Goal: Information Seeking & Learning: Learn about a topic

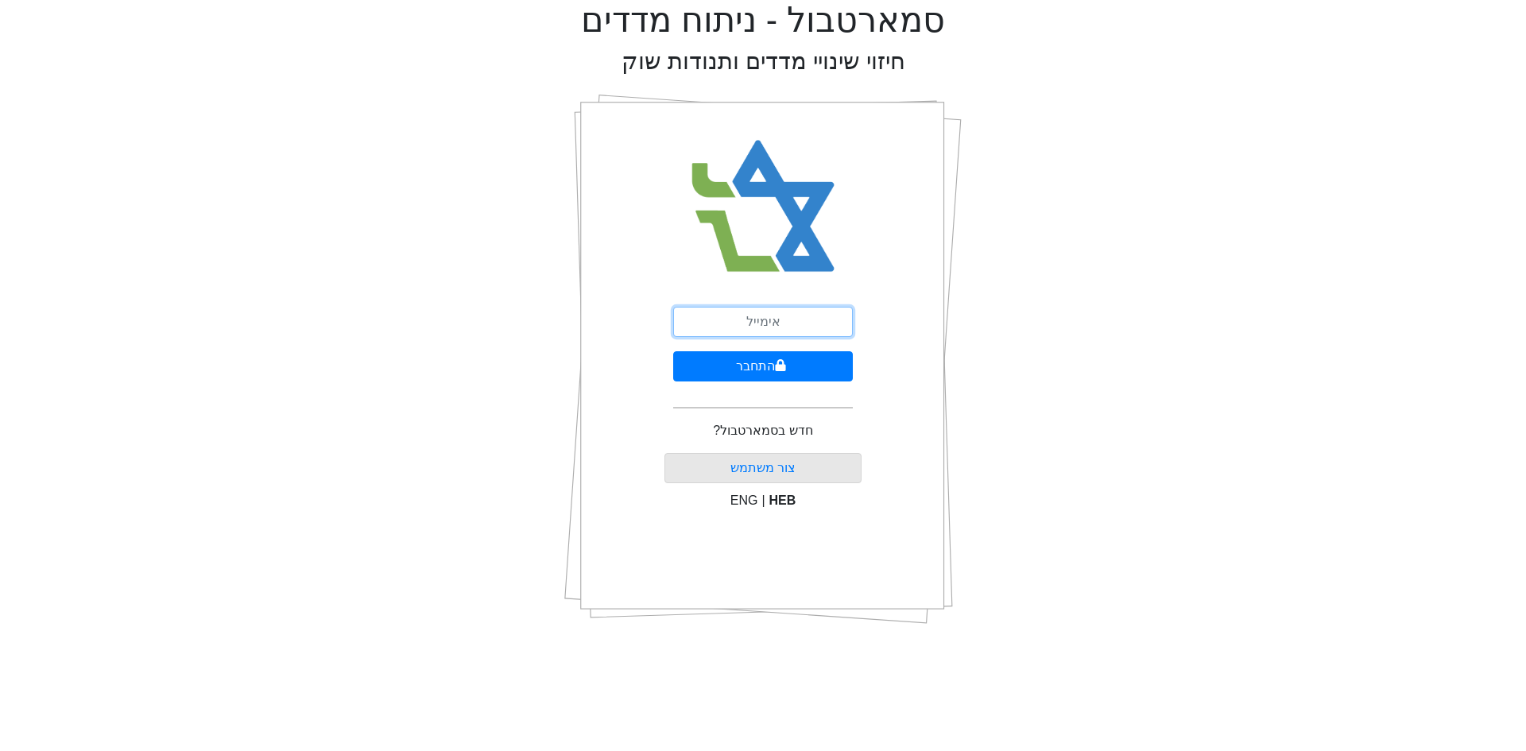
click at [769, 326] on input "email" at bounding box center [763, 322] width 180 height 30
type input "[EMAIL_ADDRESS][DOMAIN_NAME]"
click at [673, 351] on button "התחבר" at bounding box center [763, 366] width 180 height 30
click at [919, 306] on div "התחבר שכחתי סיסמה" at bounding box center [762, 359] width 397 height 556
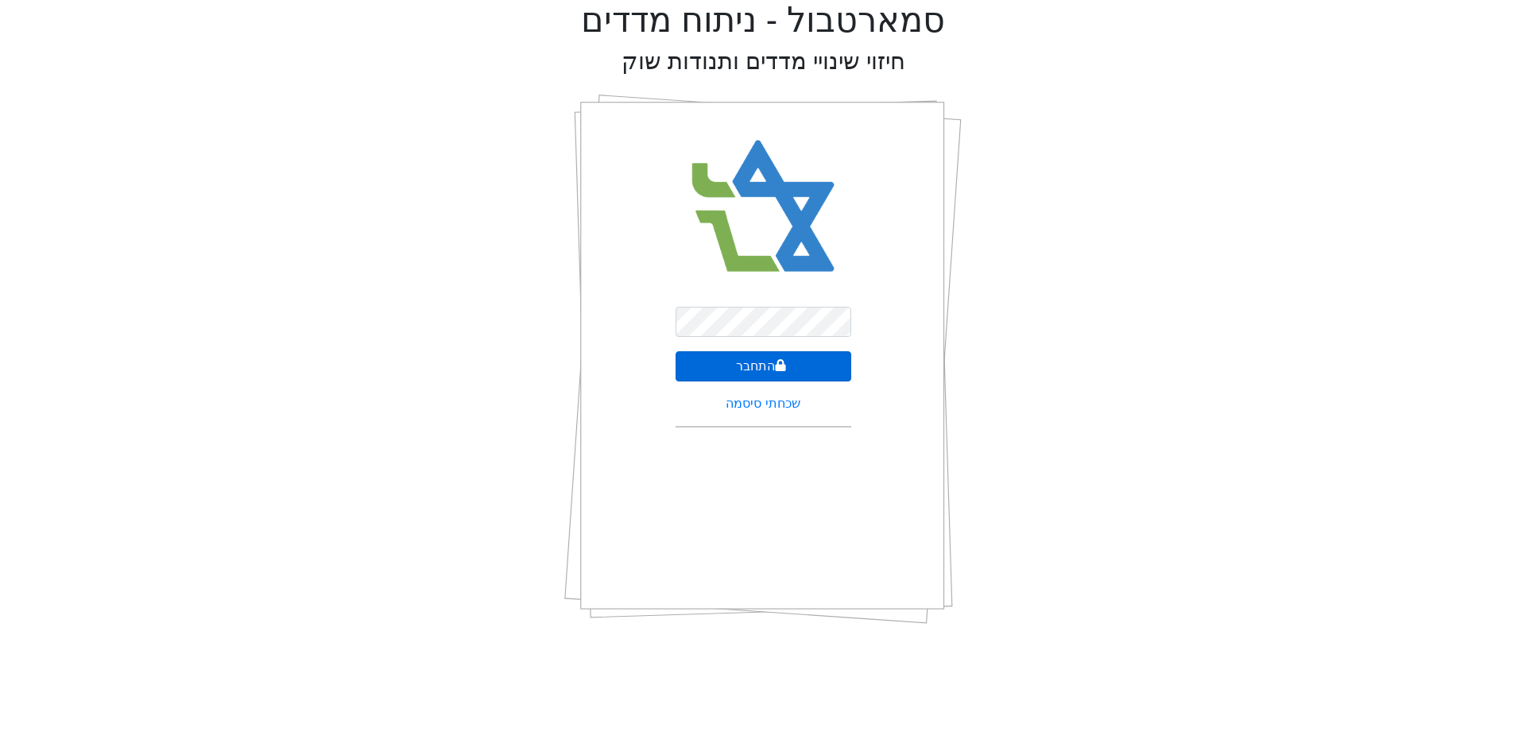
click at [796, 373] on button "התחבר" at bounding box center [764, 366] width 176 height 30
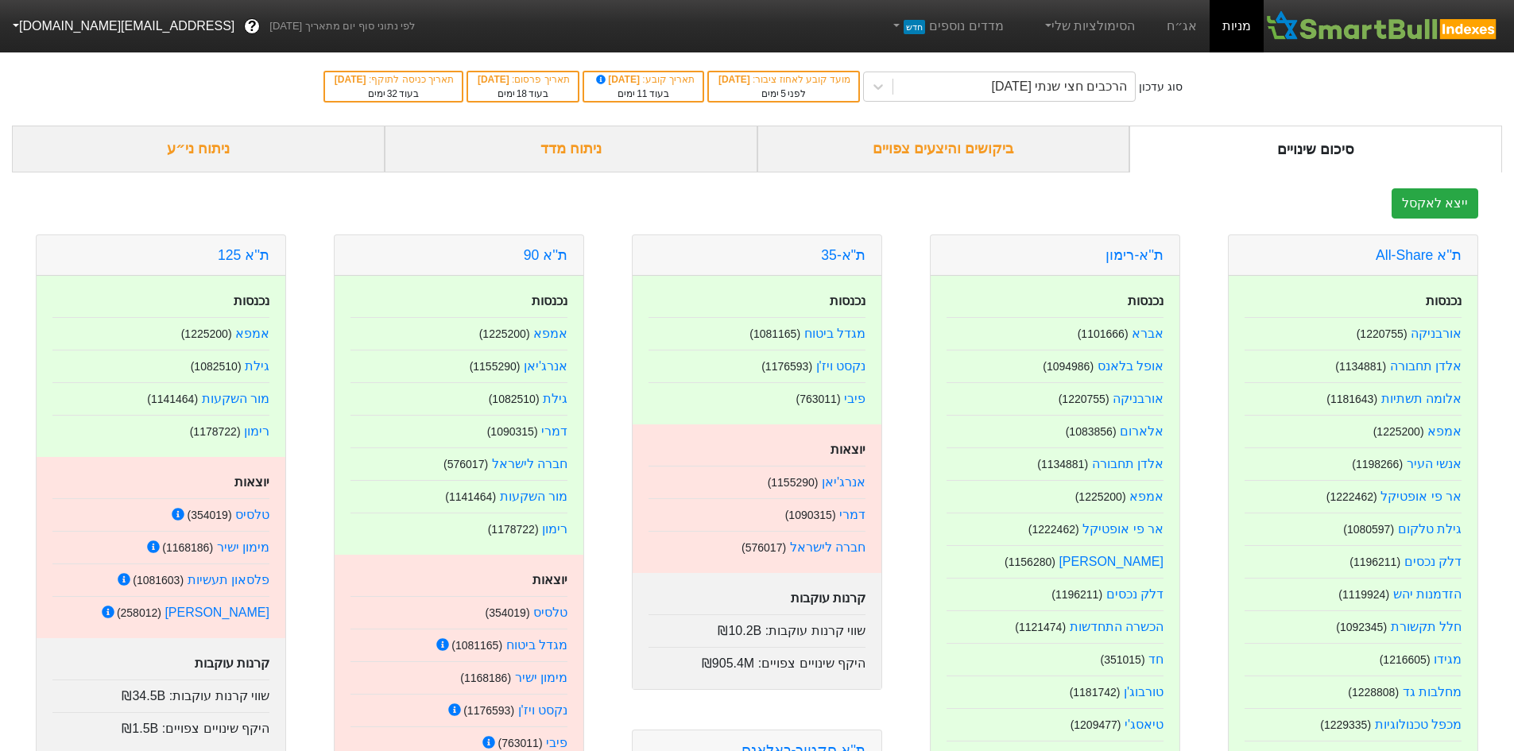
click at [629, 151] on div "ניתוח מדד" at bounding box center [571, 149] width 373 height 47
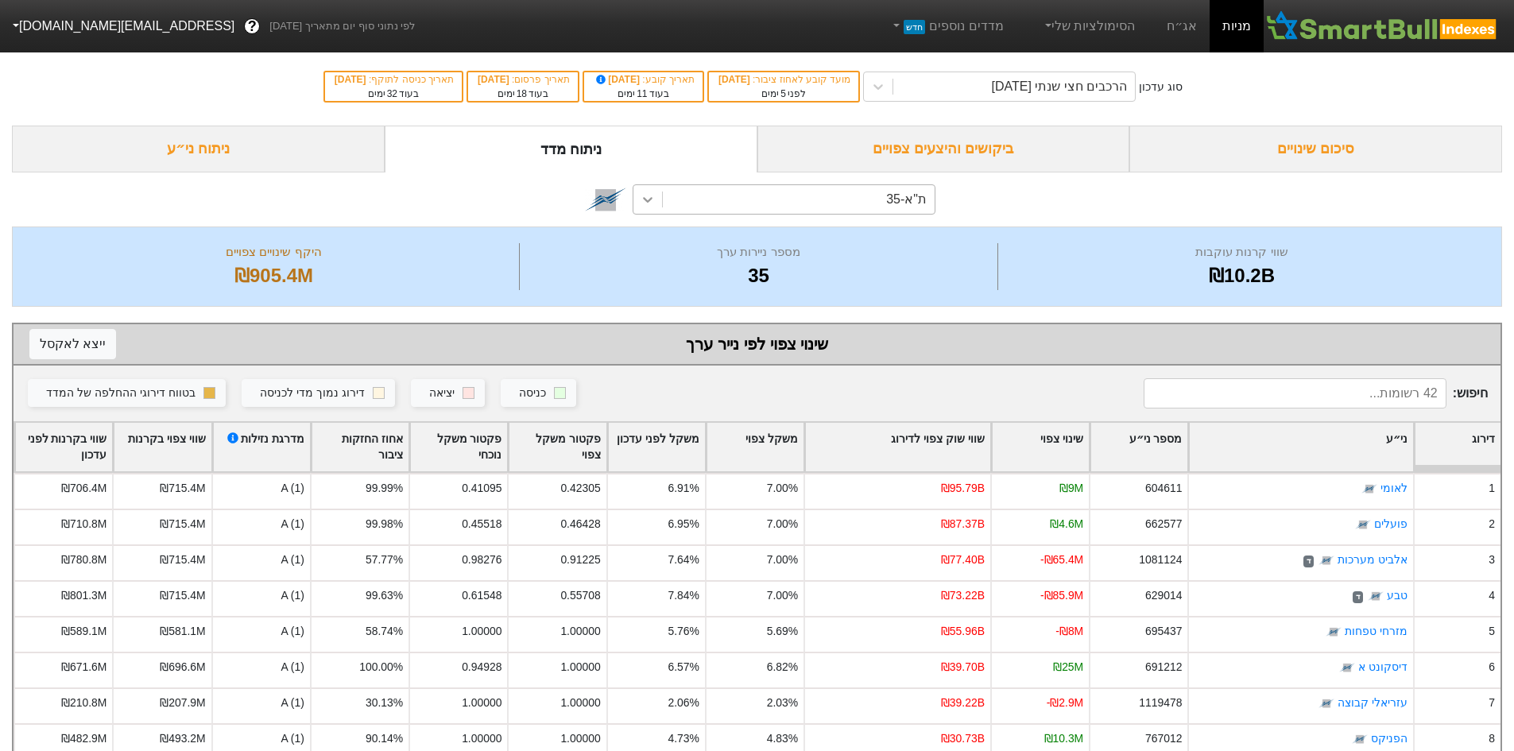
click at [640, 193] on icon at bounding box center [648, 200] width 16 height 16
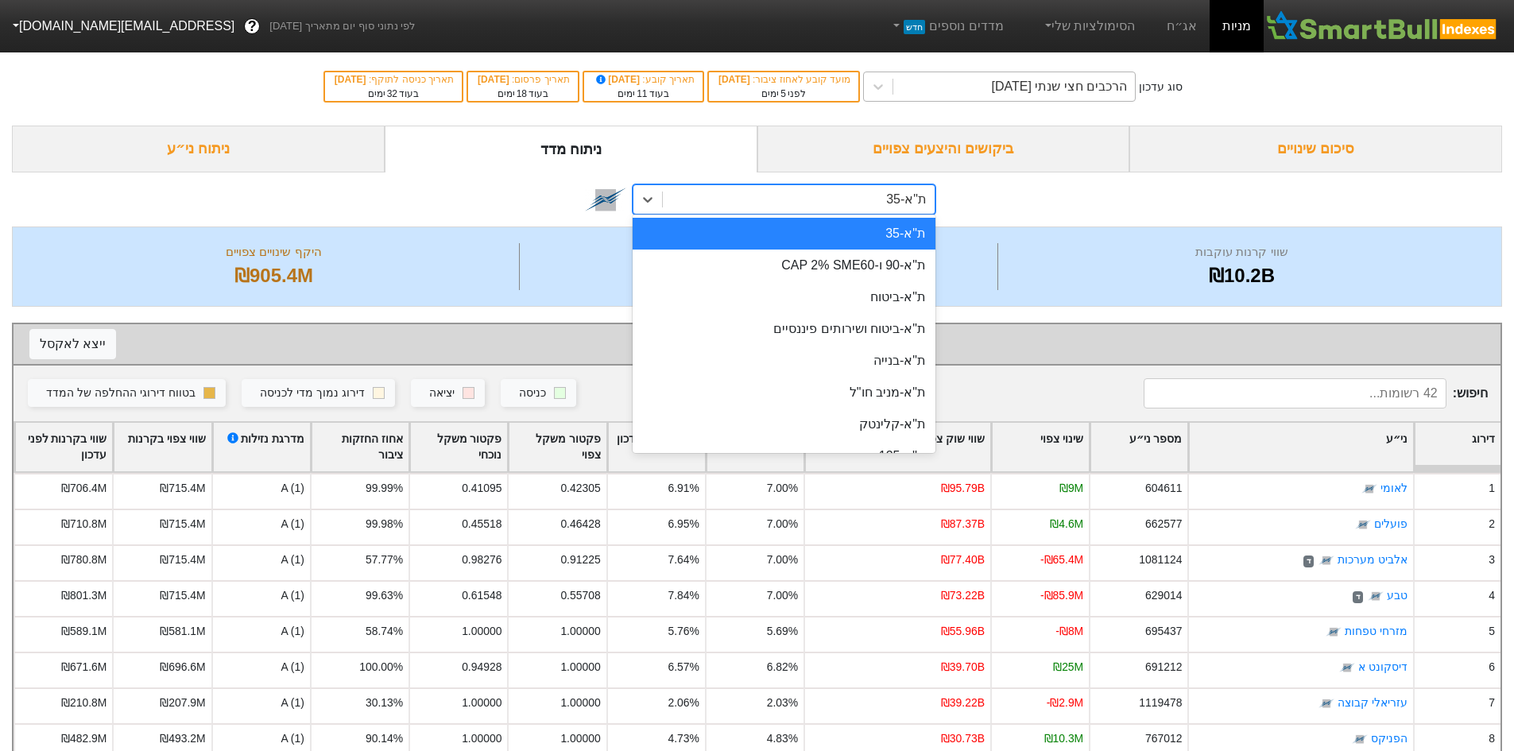
click at [979, 83] on div "הרכבים חצי שנתי [DATE]" at bounding box center [1014, 86] width 242 height 29
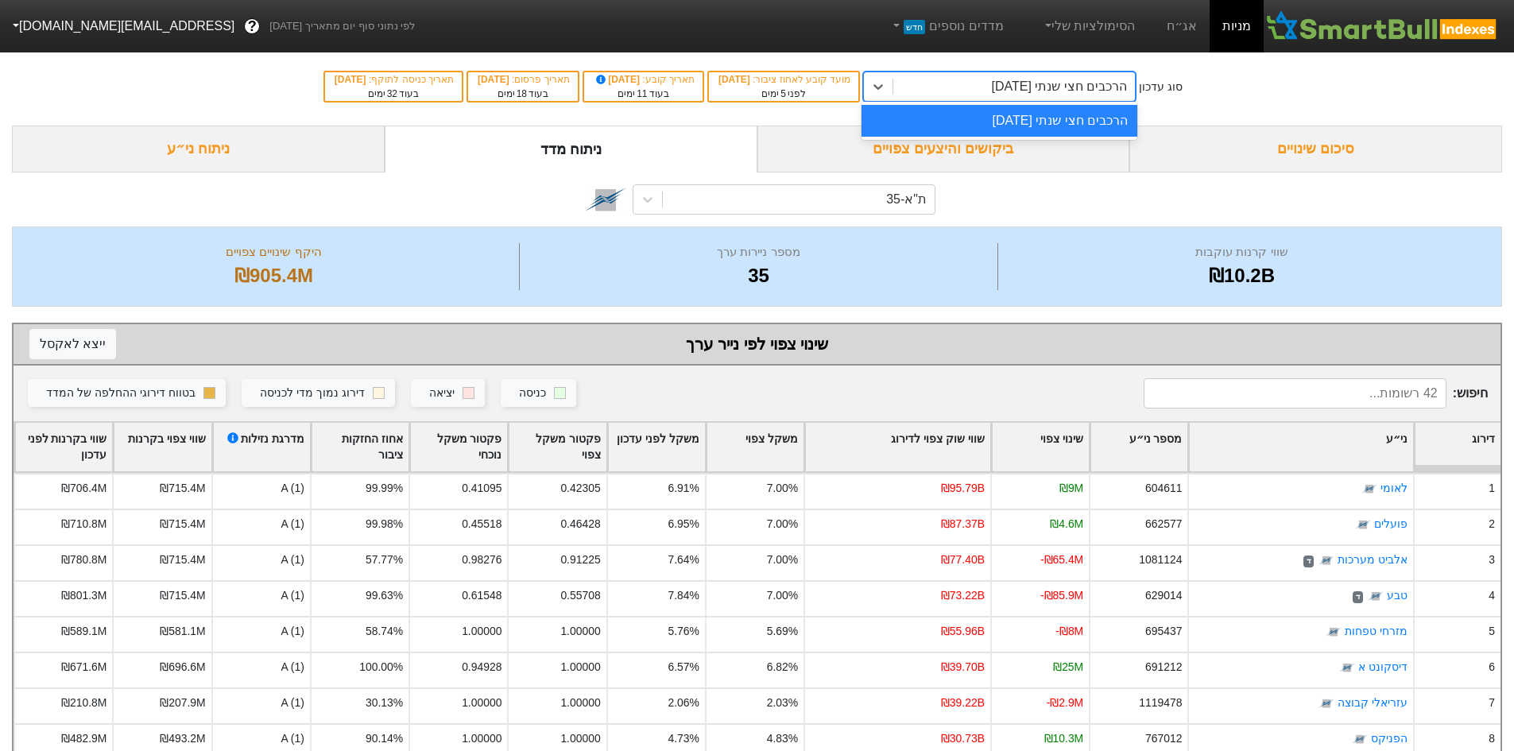
click at [983, 87] on div "הרכבים חצי שנתי [DATE]" at bounding box center [1014, 86] width 242 height 29
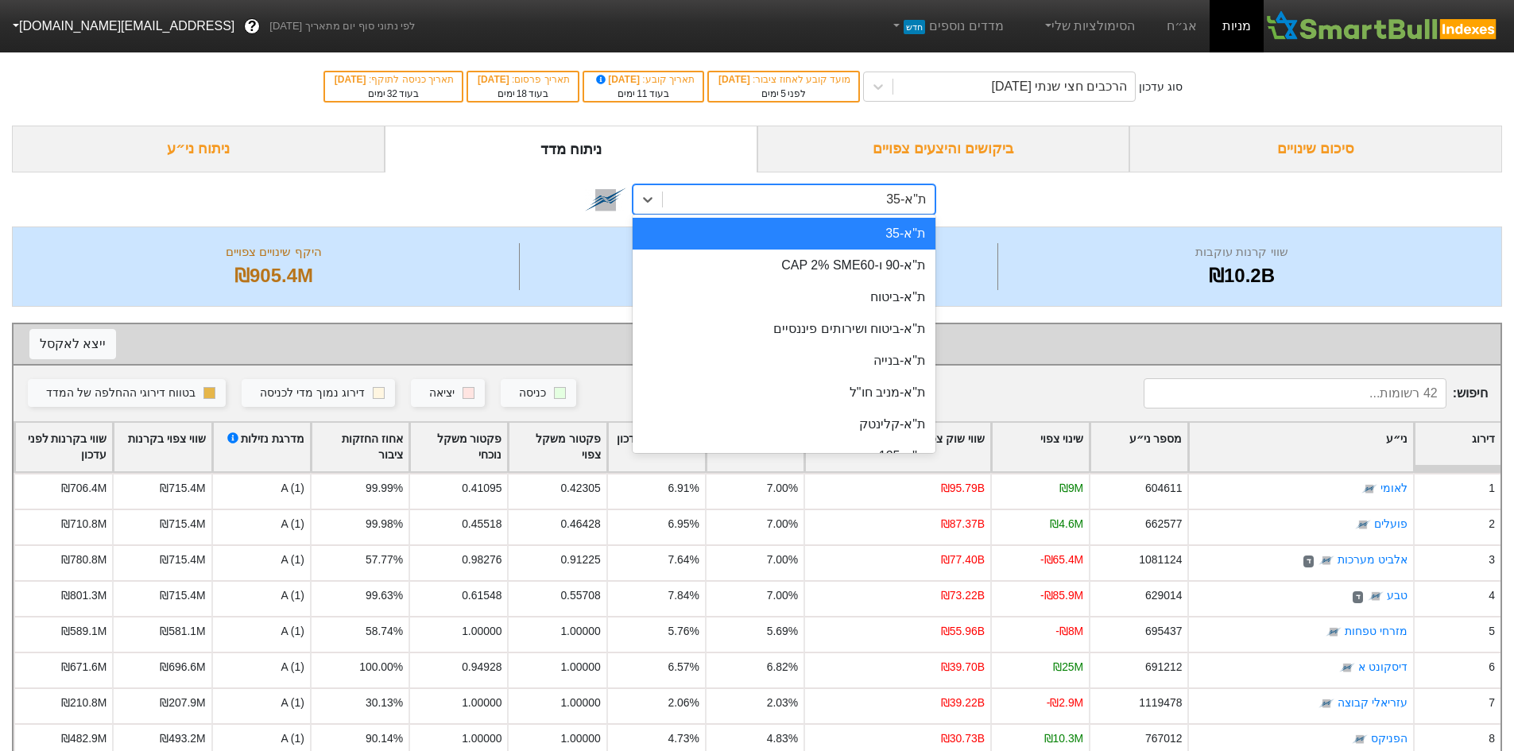
click at [724, 204] on div "ת"א-35" at bounding box center [799, 199] width 272 height 29
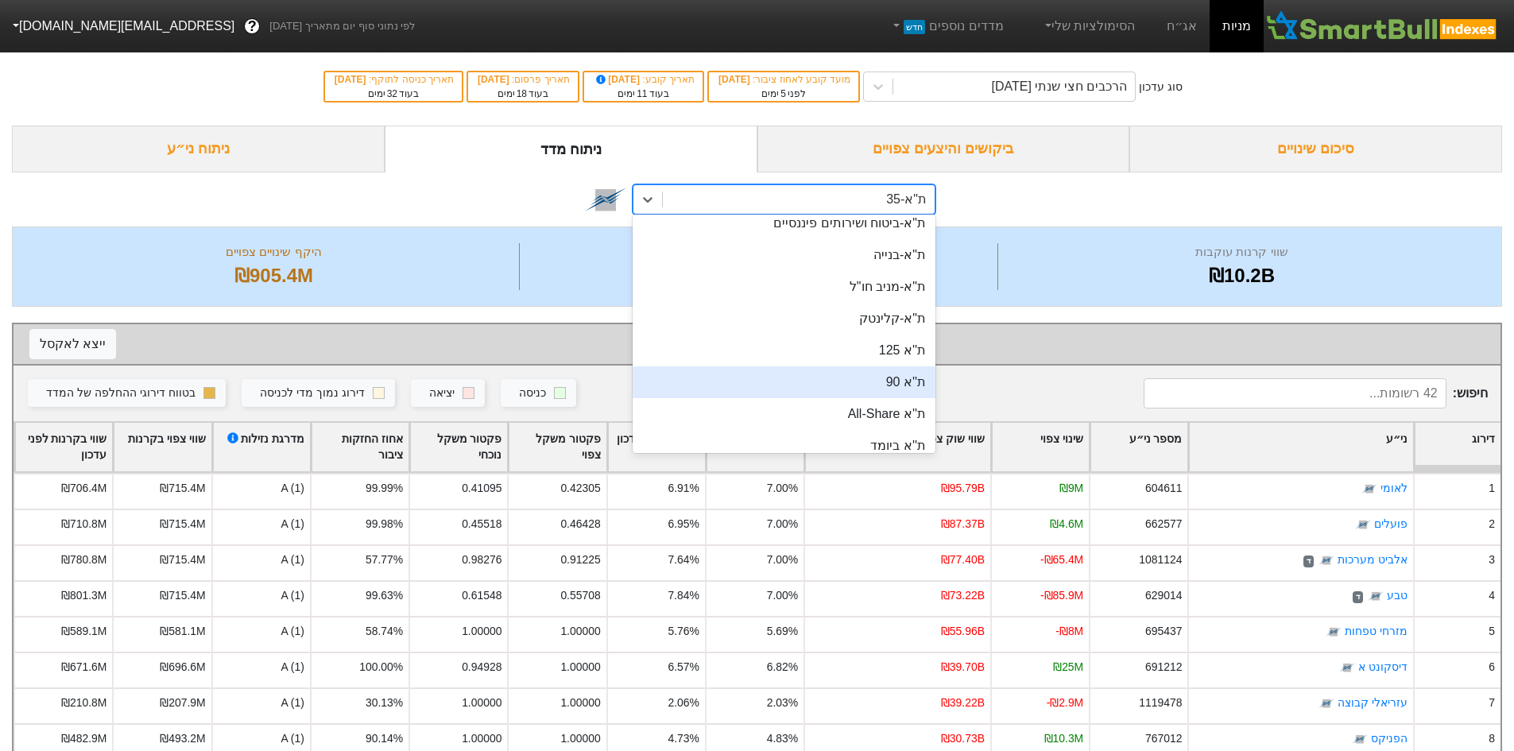
click at [845, 376] on div "ת''א 90" at bounding box center [784, 382] width 303 height 32
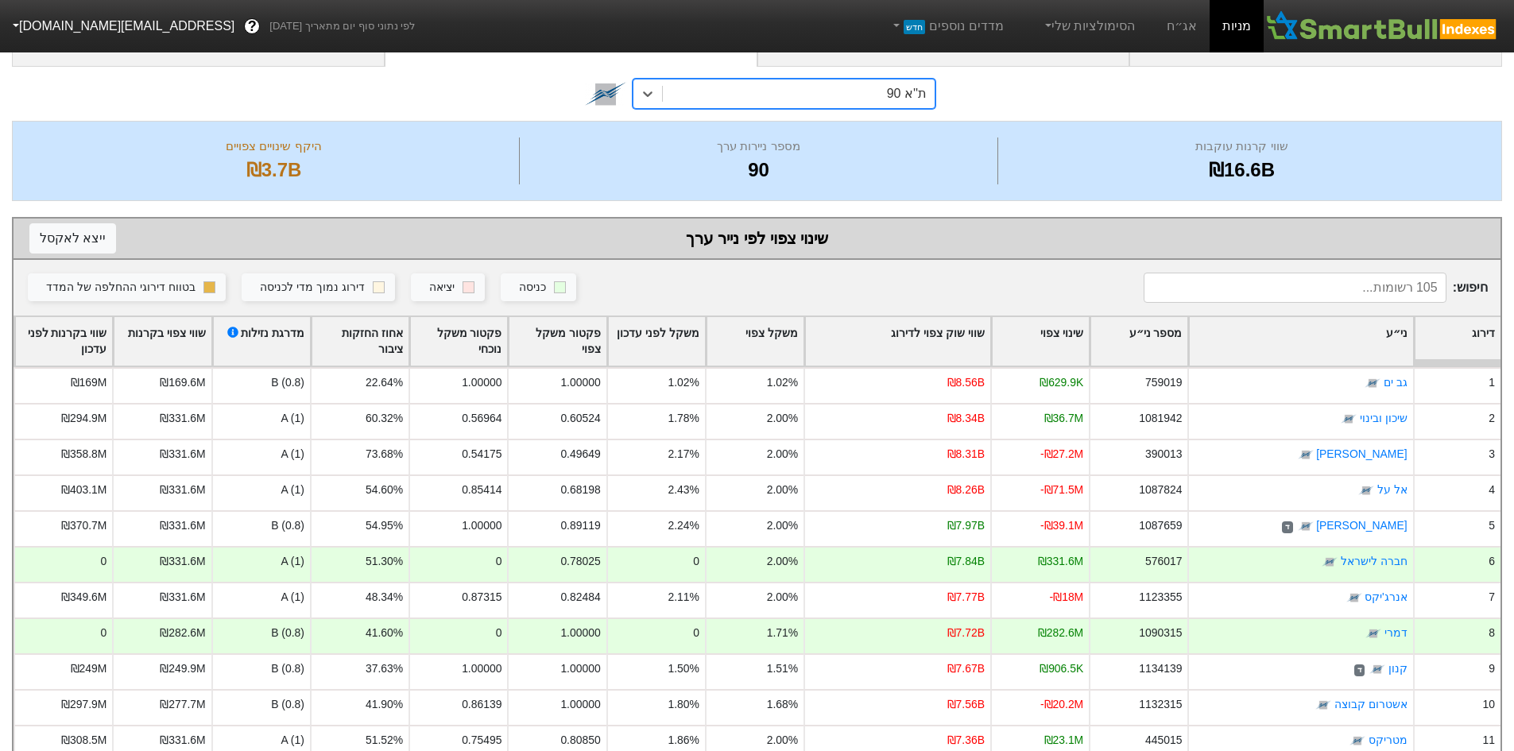
scroll to position [212, 0]
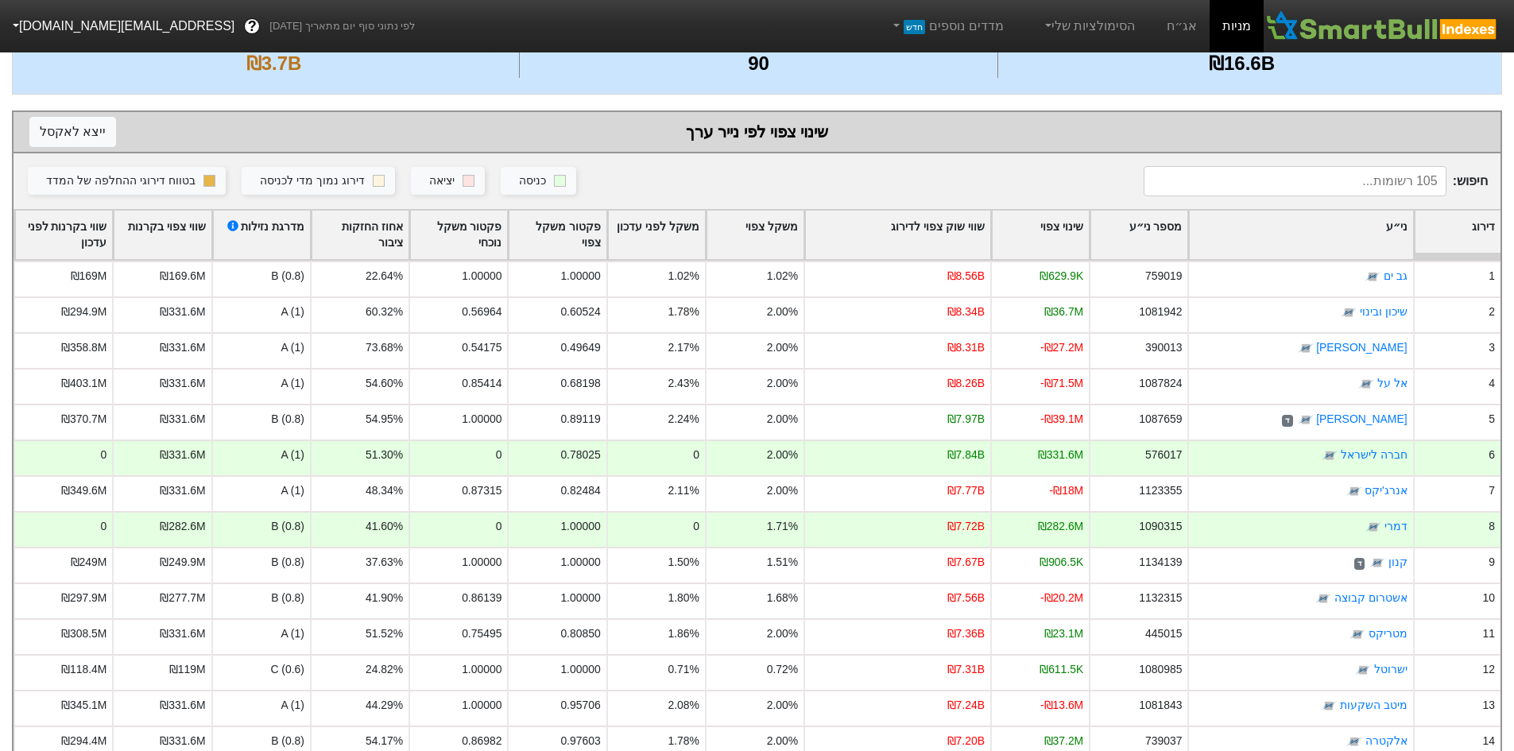
click at [983, 221] on div "שווי שוק צפוי לדירוג" at bounding box center [897, 235] width 185 height 49
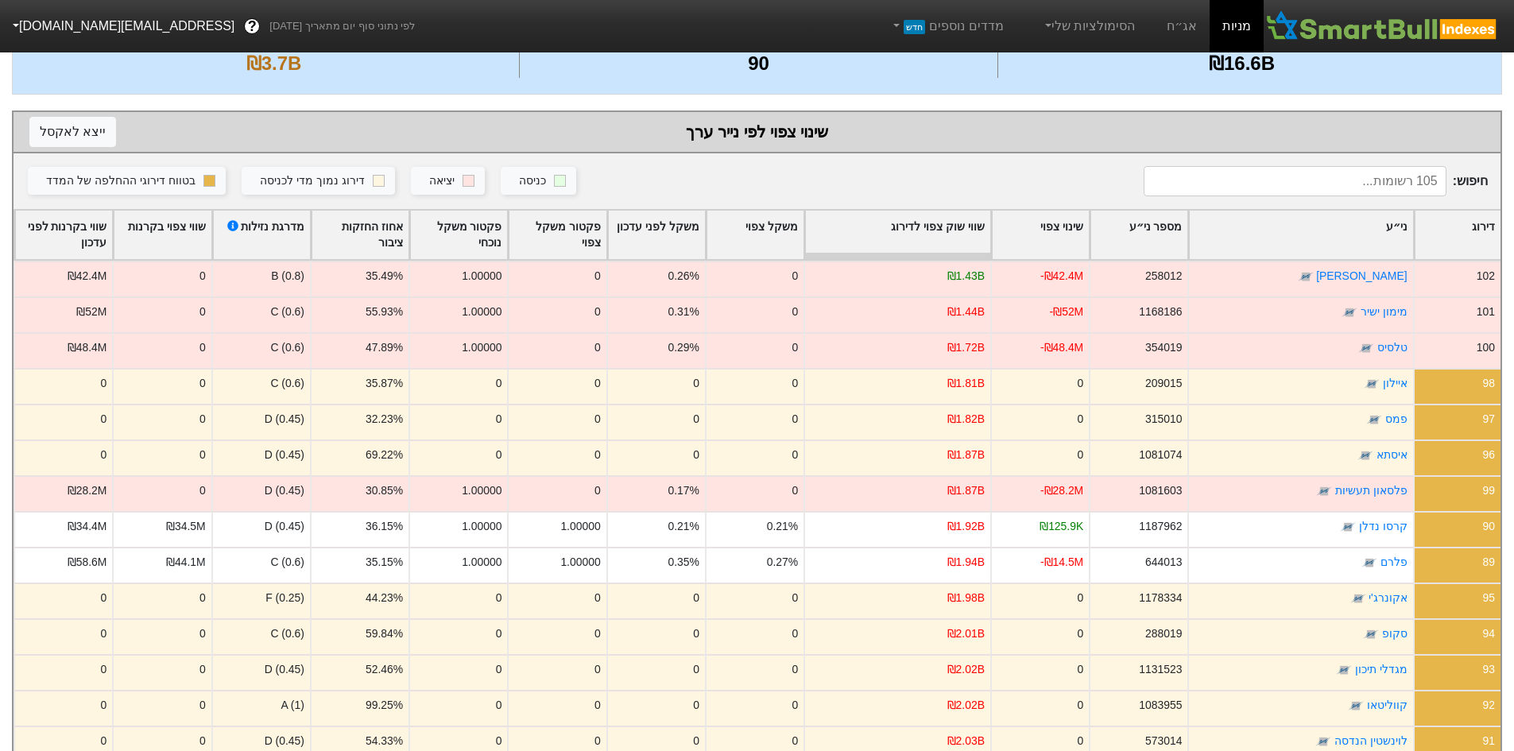
click at [986, 175] on div "כניסה יציאה דירוג נמוך מדי לכניסה בטווח דירוגי ההחלפה של המדד" at bounding box center [578, 181] width 1105 height 30
click at [885, 215] on div "שווי שוק צפוי לדירוג" at bounding box center [897, 235] width 185 height 49
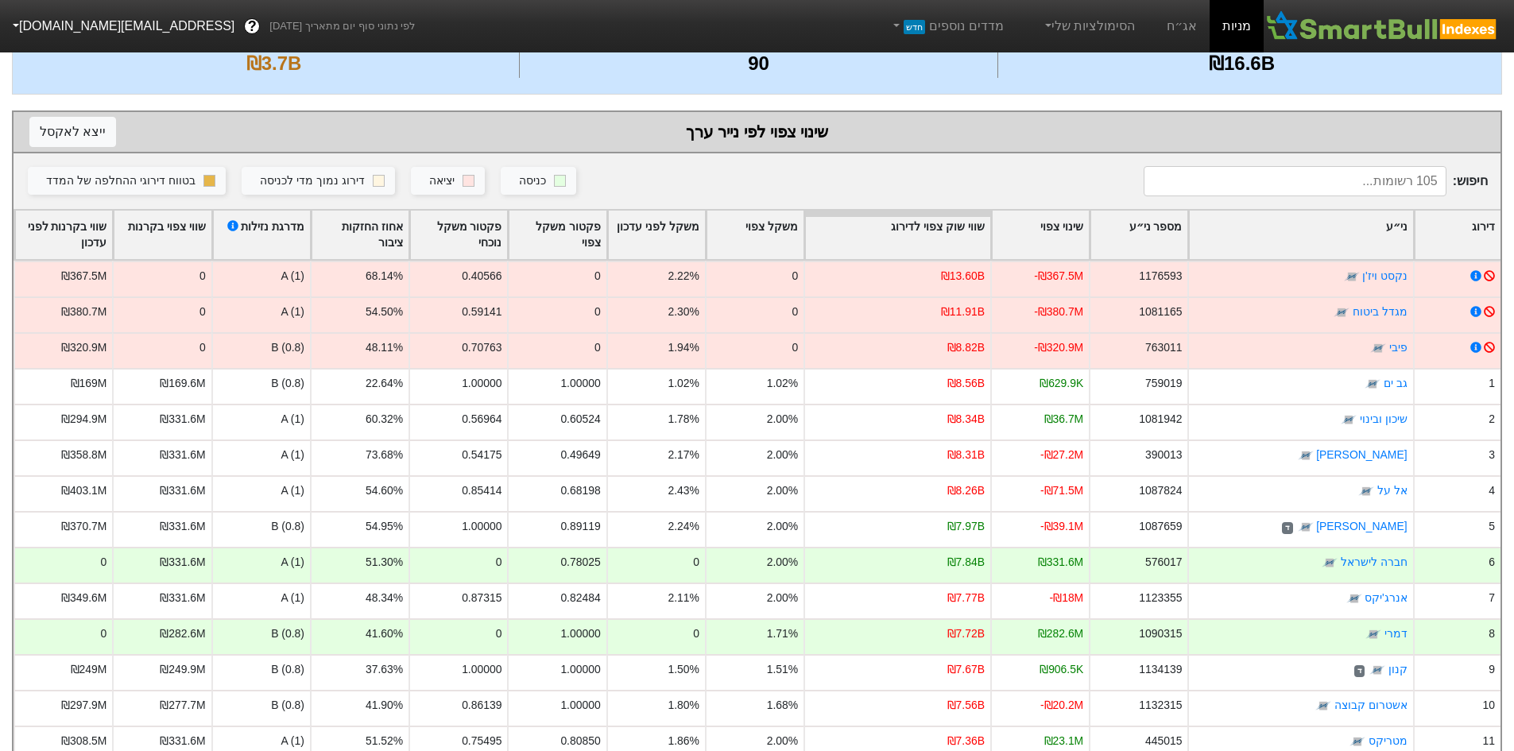
click at [898, 217] on div "שווי שוק צפוי לדירוג" at bounding box center [897, 235] width 185 height 49
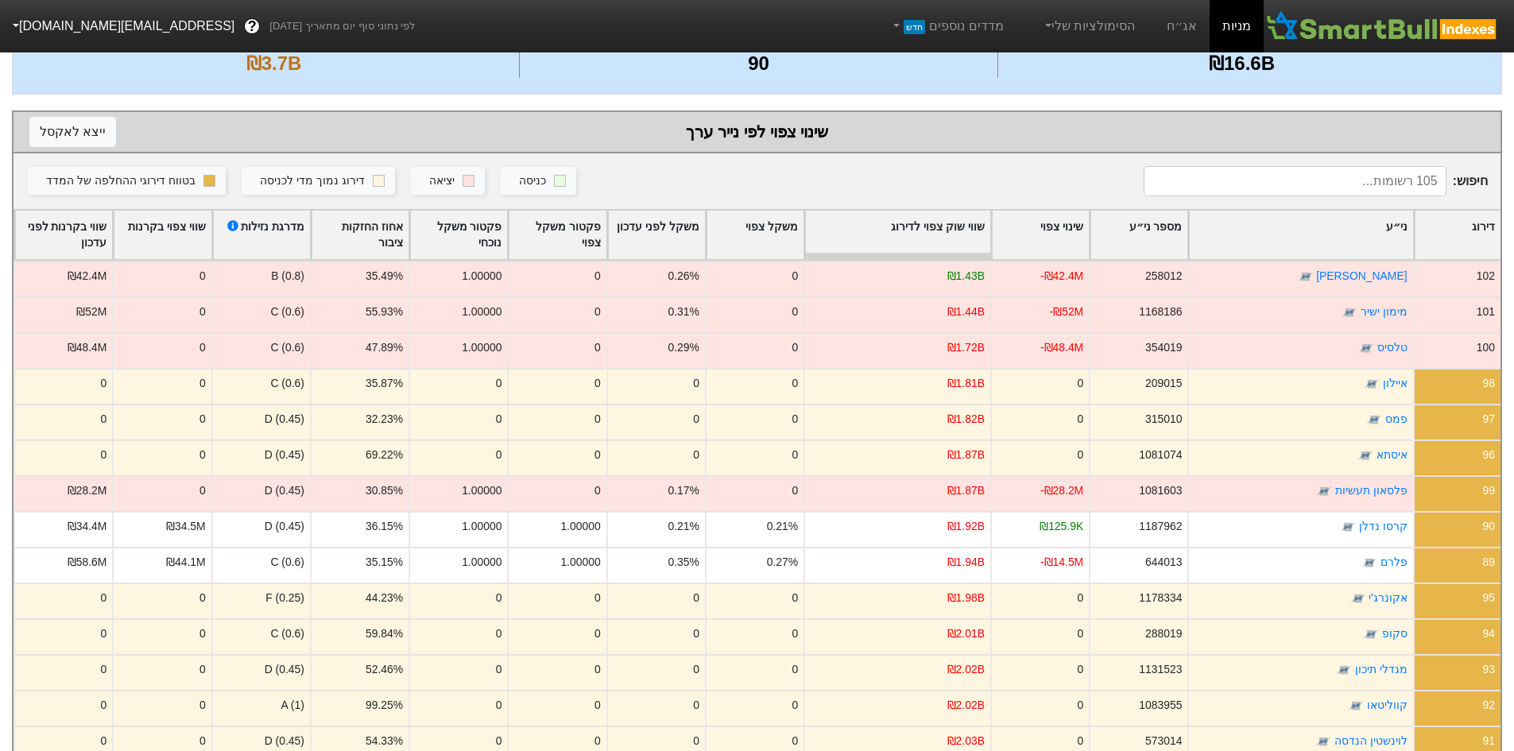
click at [898, 217] on div "שווי שוק צפוי לדירוג" at bounding box center [897, 235] width 185 height 49
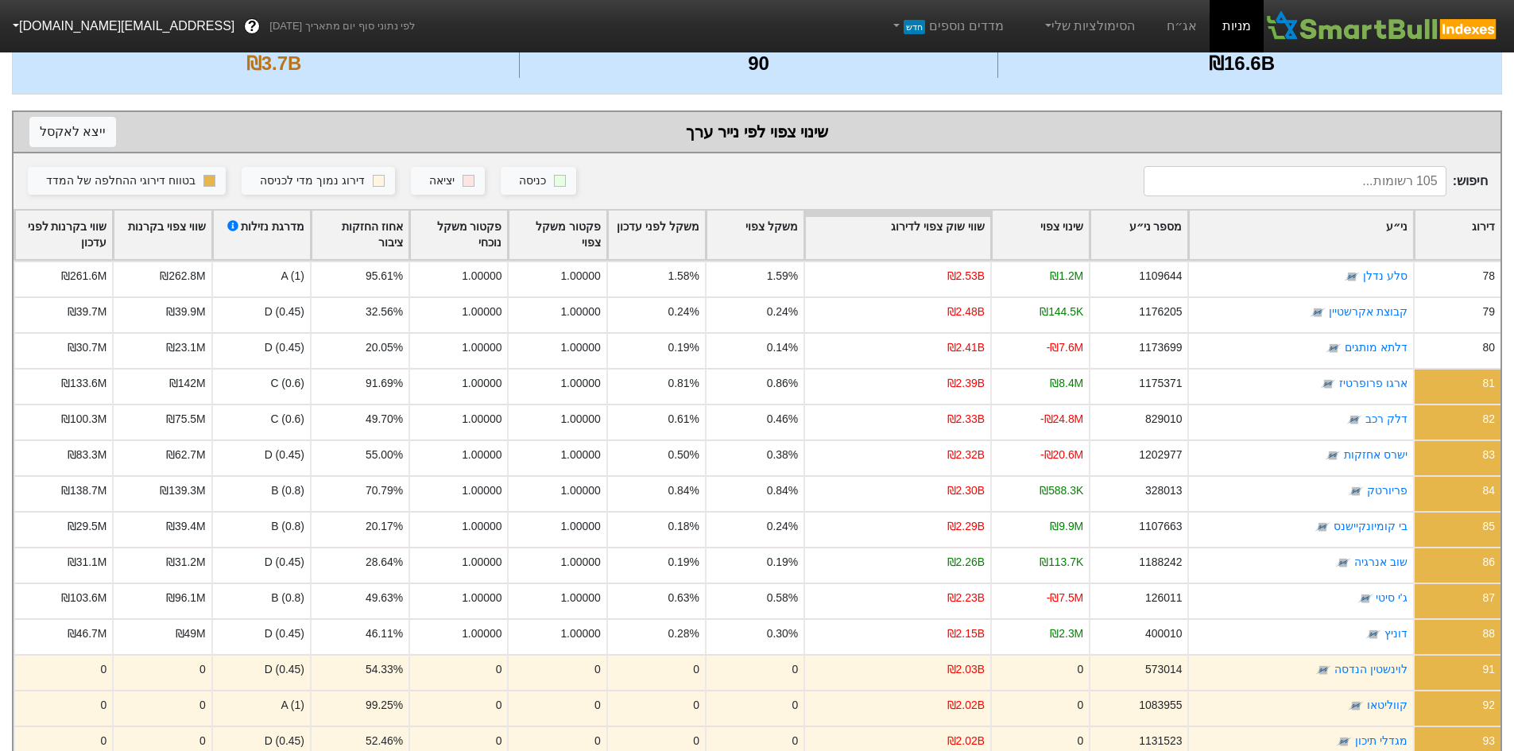
scroll to position [3199, 0]
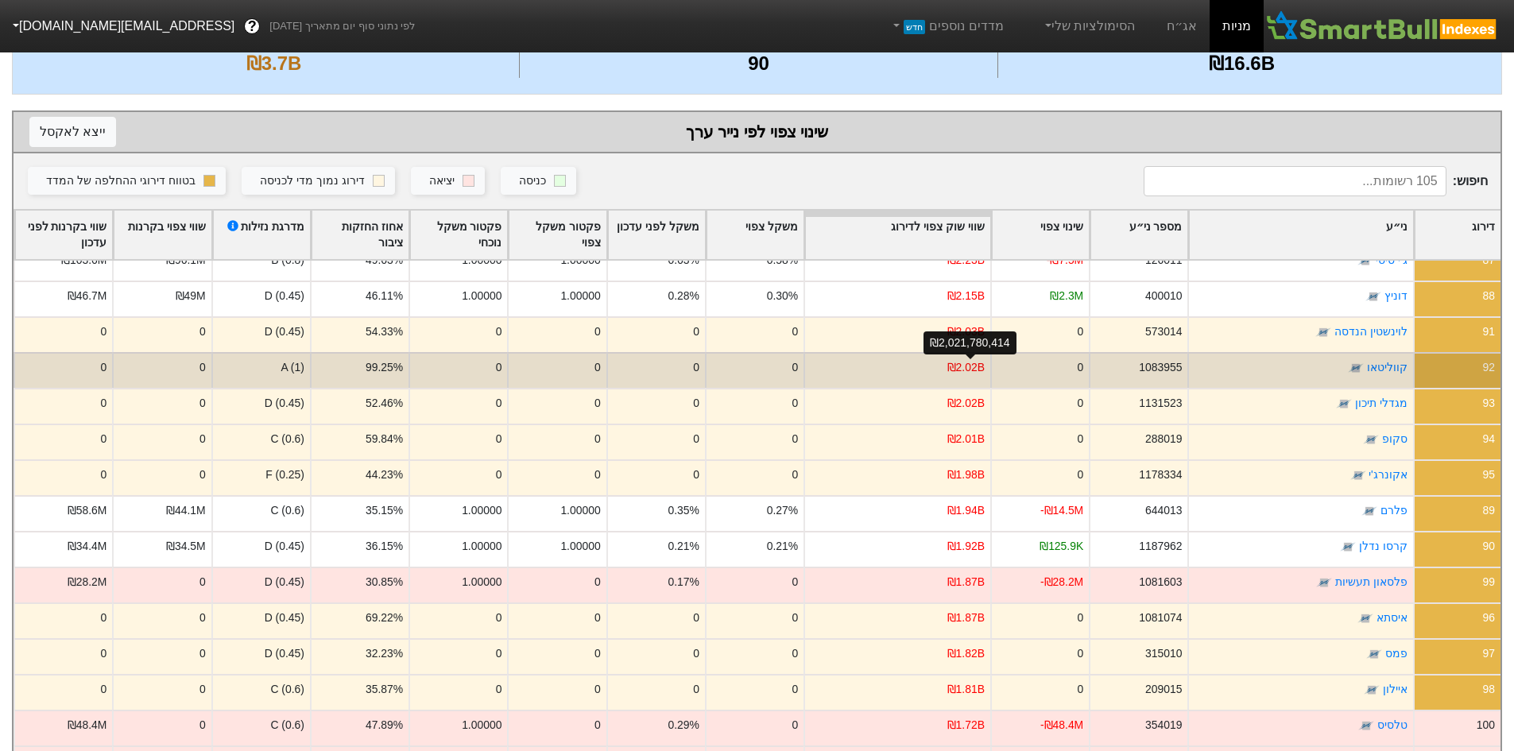
click at [961, 366] on div "₪2.02B" at bounding box center [965, 367] width 37 height 17
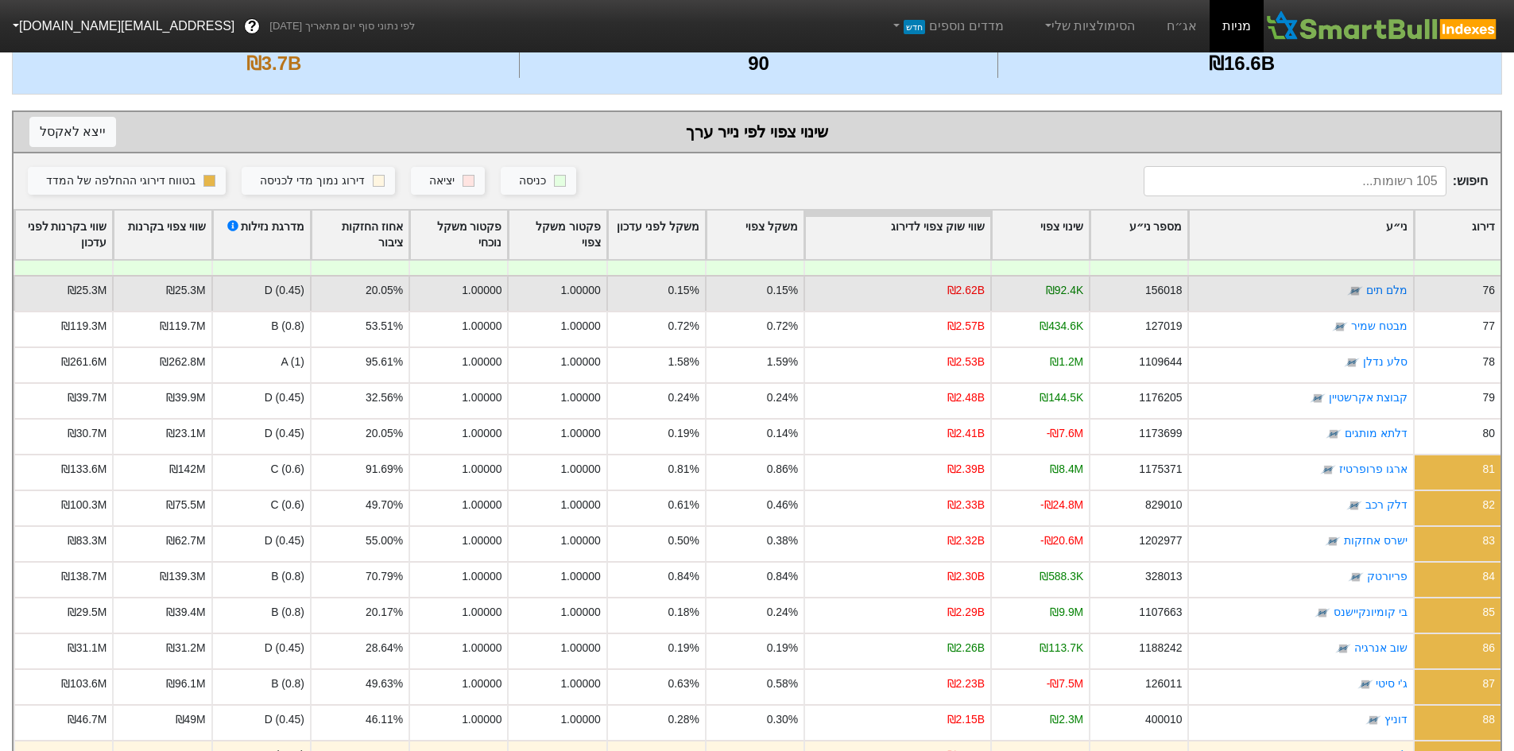
scroll to position [2669, 0]
